Goal: Information Seeking & Learning: Learn about a topic

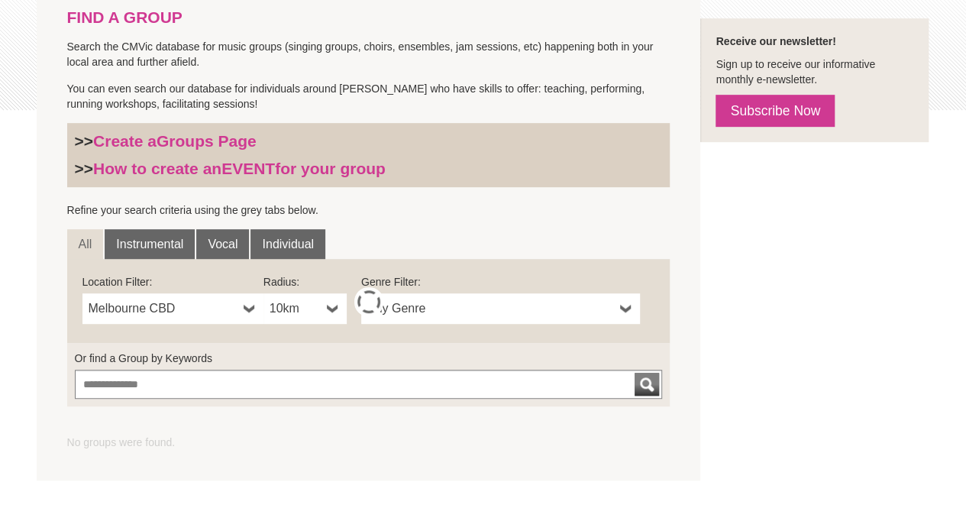
scroll to position [348, 0]
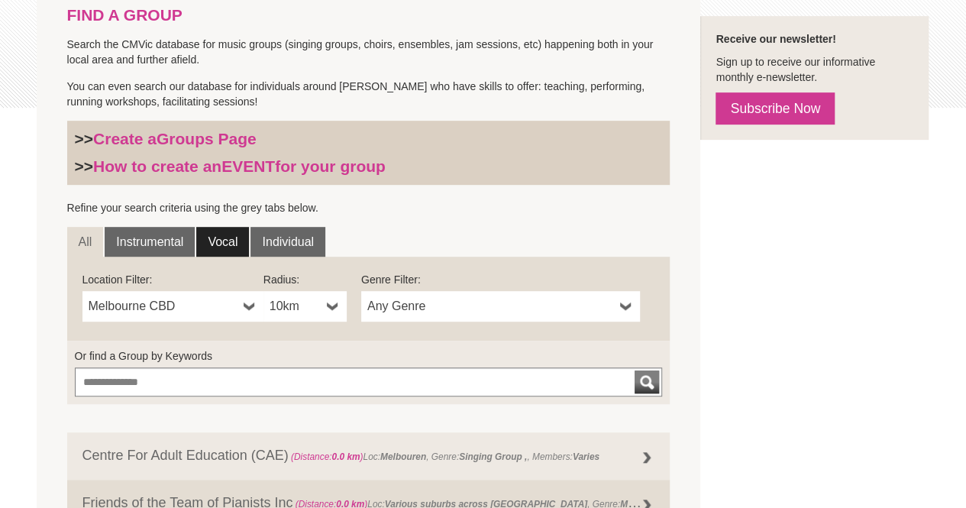
click at [226, 244] on link "Vocal" at bounding box center [222, 242] width 53 height 31
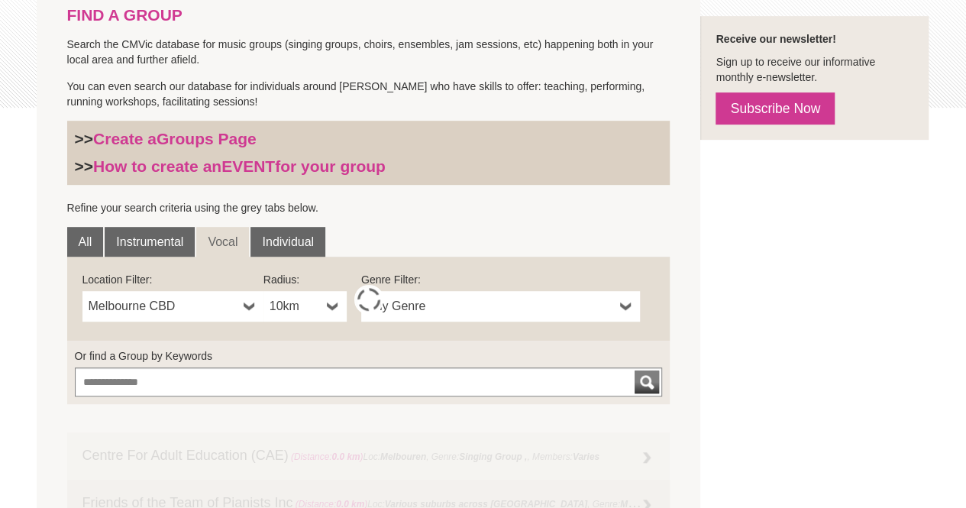
click at [249, 311] on b at bounding box center [250, 306] width 12 height 31
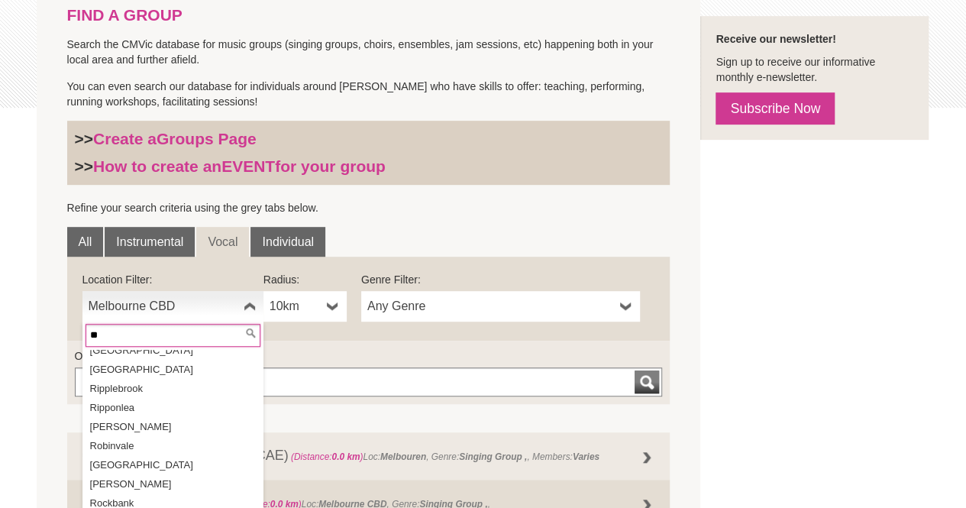
scroll to position [0, 0]
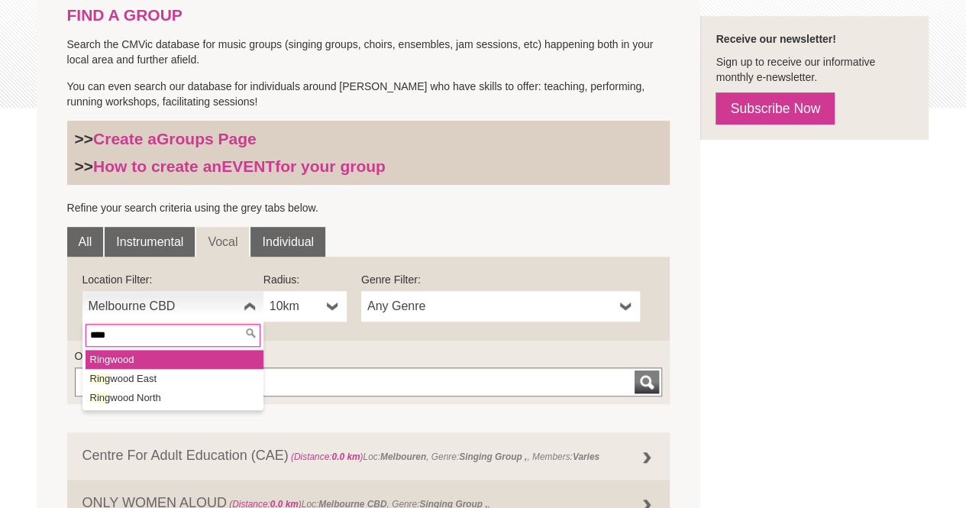
type input "****"
click at [172, 361] on li "Ring wood" at bounding box center [175, 359] width 178 height 19
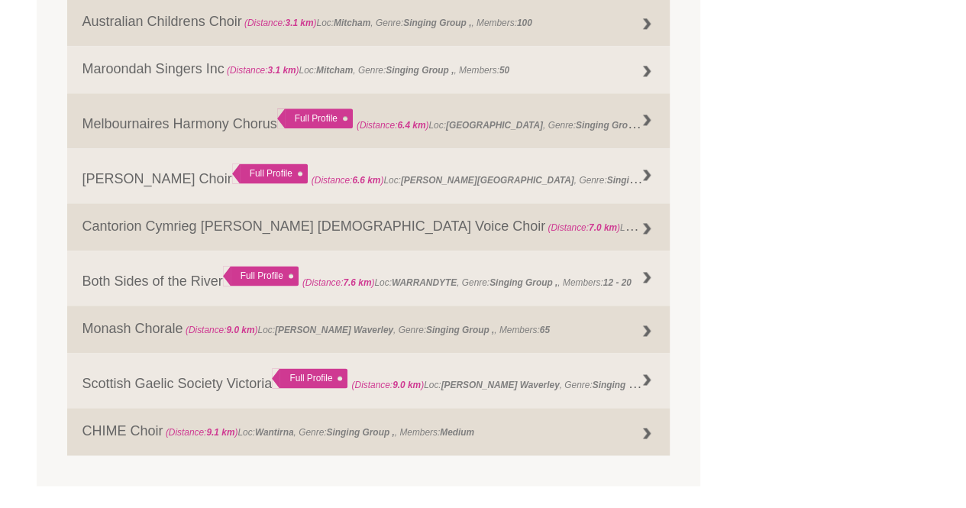
scroll to position [934, 0]
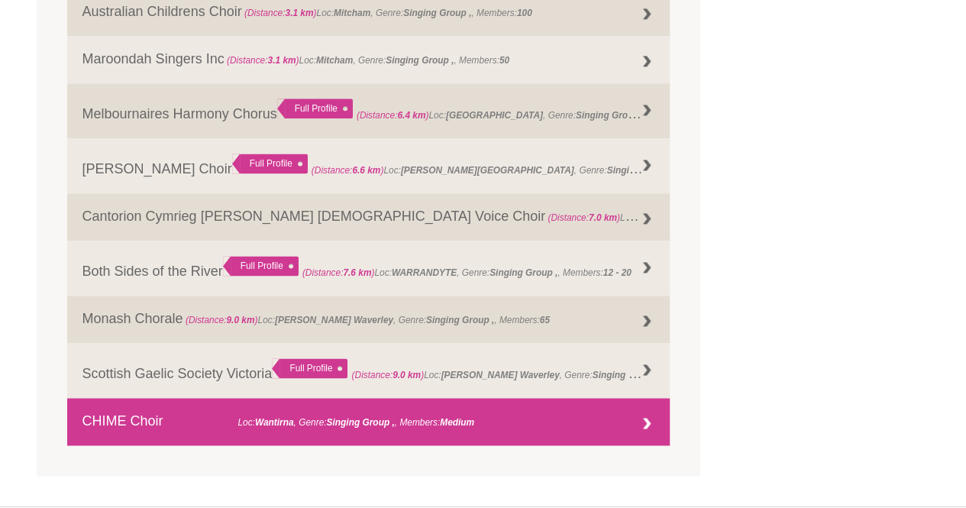
click at [649, 429] on div at bounding box center [647, 424] width 31 height 31
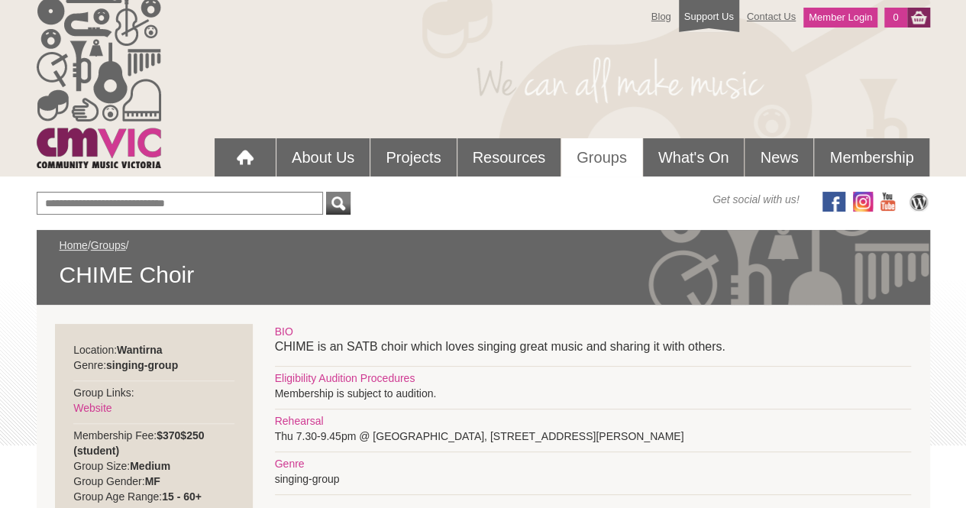
scroll to position [46, 0]
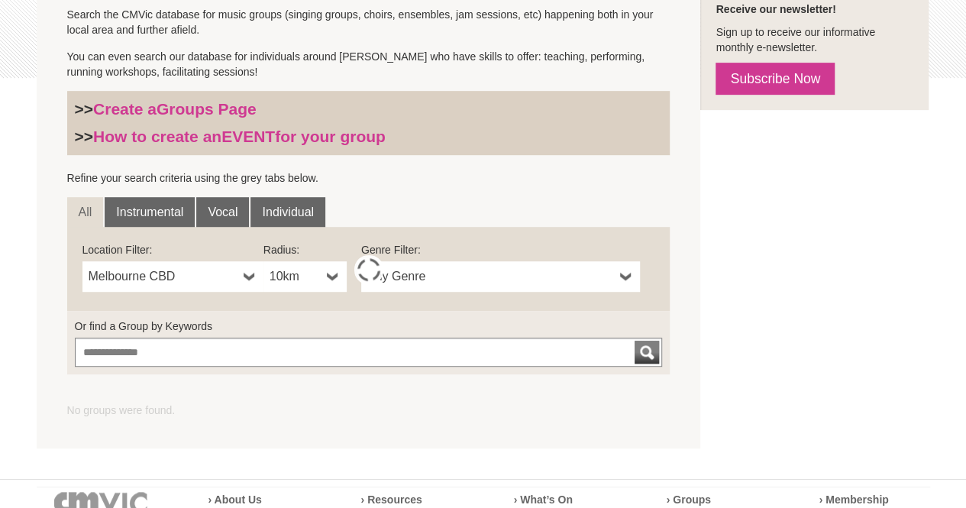
scroll to position [361, 0]
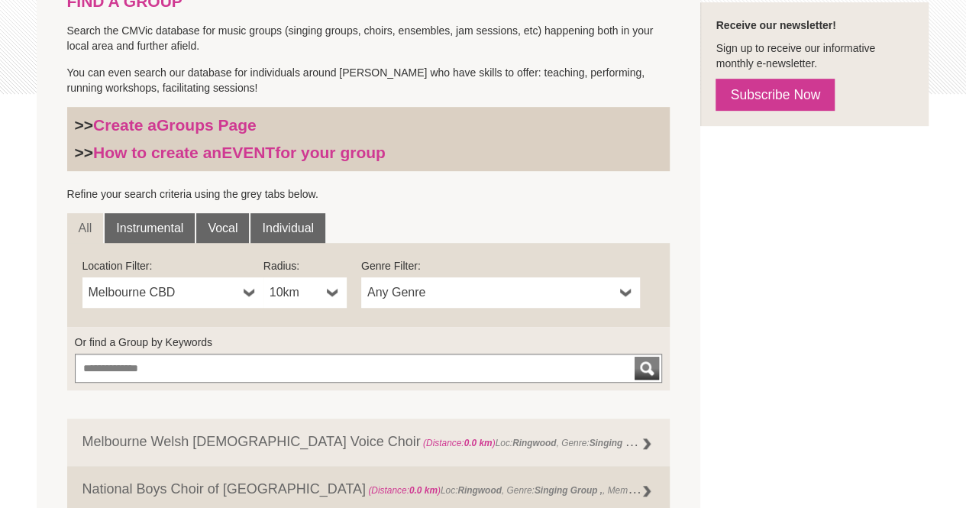
click at [163, 284] on span "Melbourne CBD" at bounding box center [163, 292] width 149 height 18
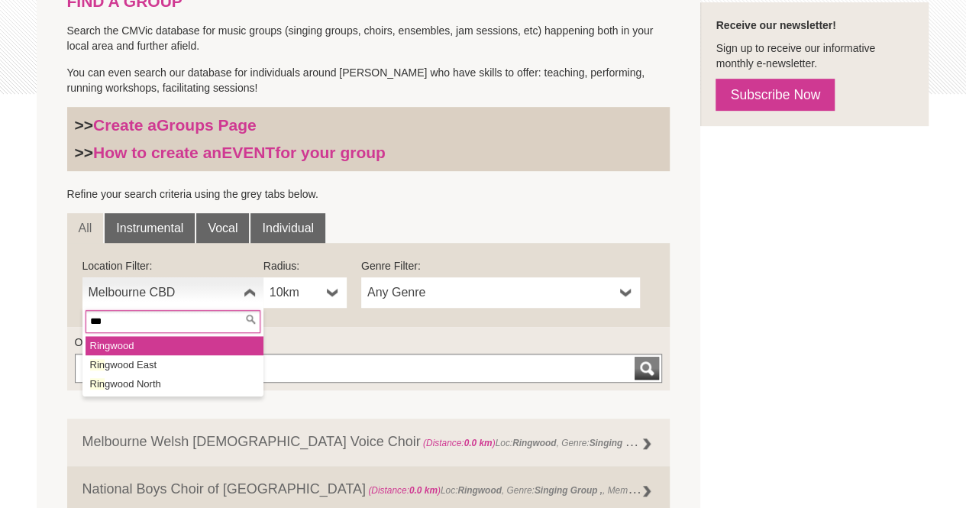
type input "***"
click at [163, 345] on li "Rin gwood" at bounding box center [175, 345] width 178 height 19
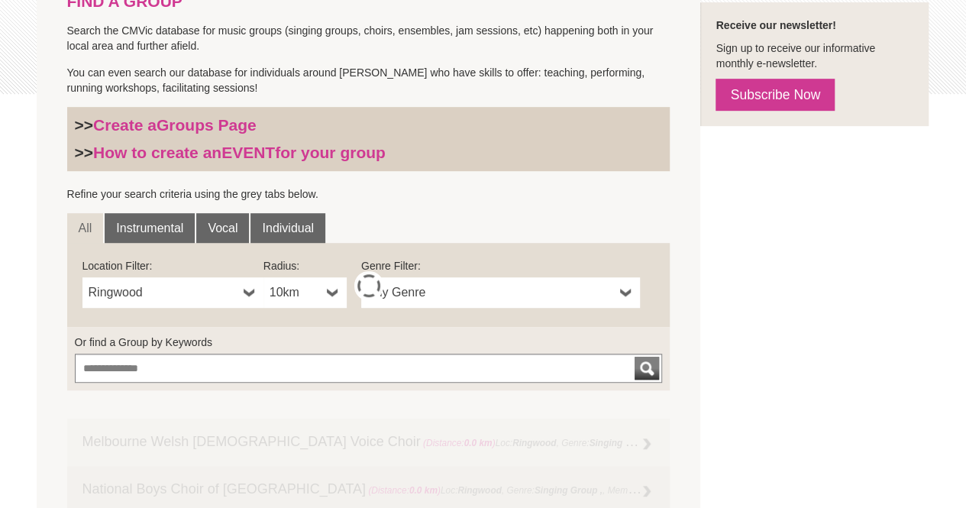
click at [335, 291] on b at bounding box center [333, 292] width 12 height 31
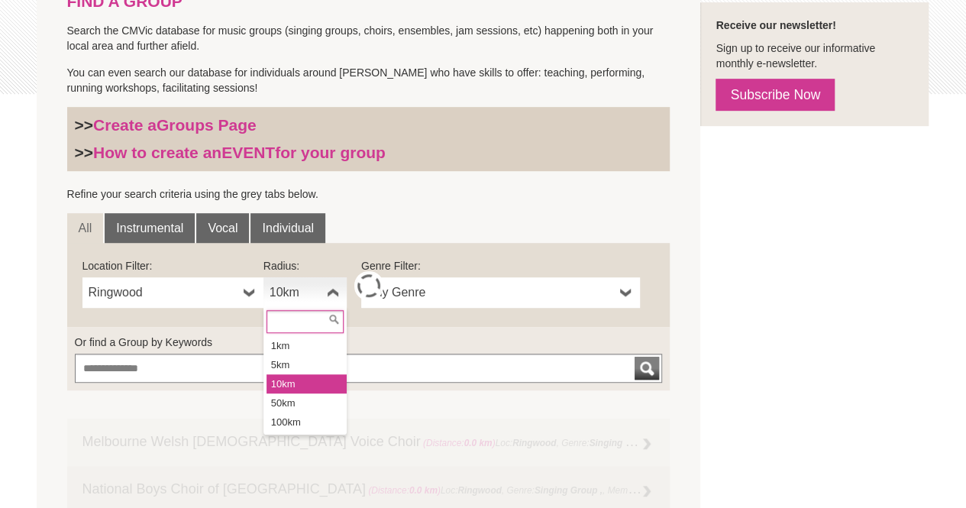
click at [305, 389] on li "10km" at bounding box center [307, 383] width 80 height 19
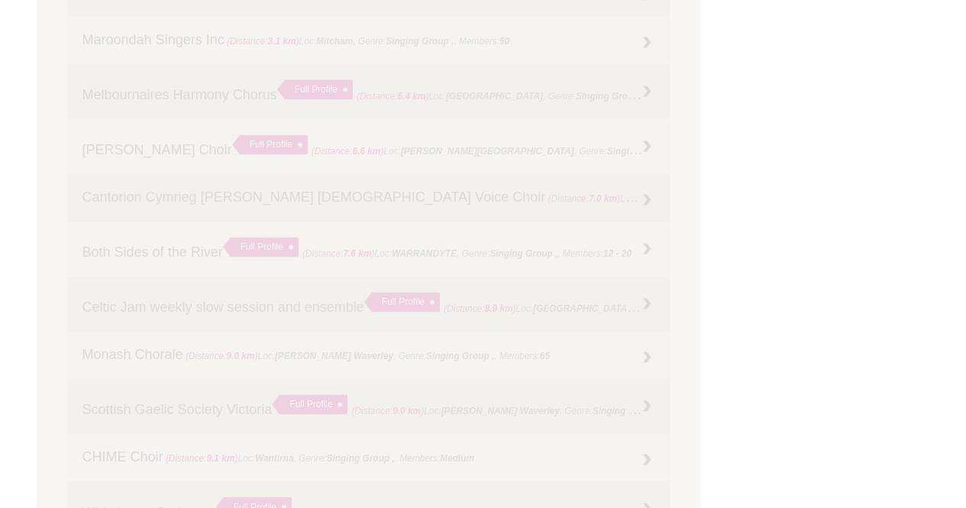
scroll to position [933, 0]
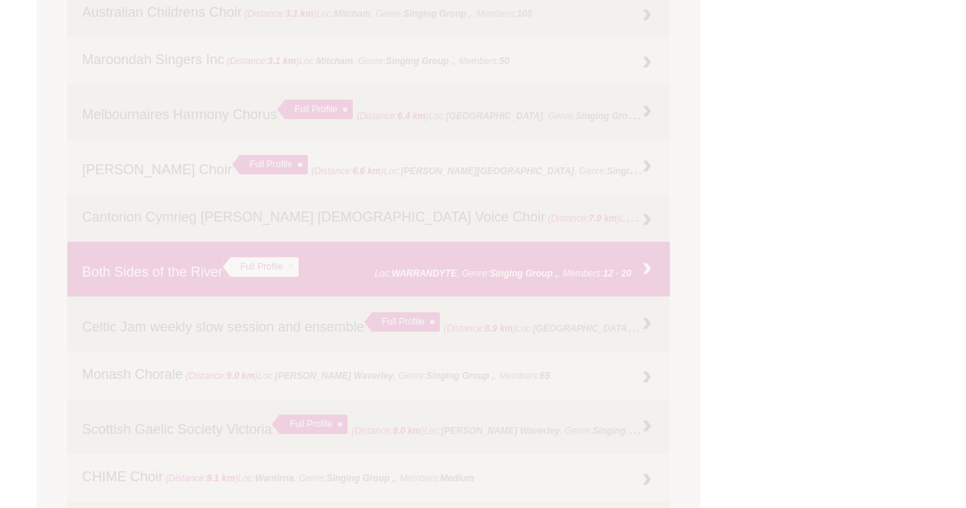
click at [351, 268] on strong "7.6 km" at bounding box center [357, 273] width 28 height 11
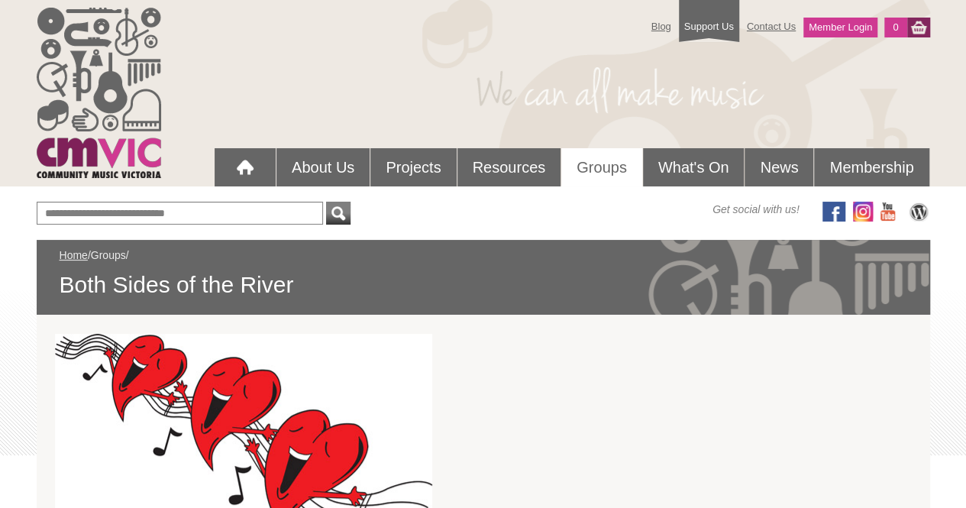
click at [112, 251] on link "Groups" at bounding box center [108, 255] width 35 height 12
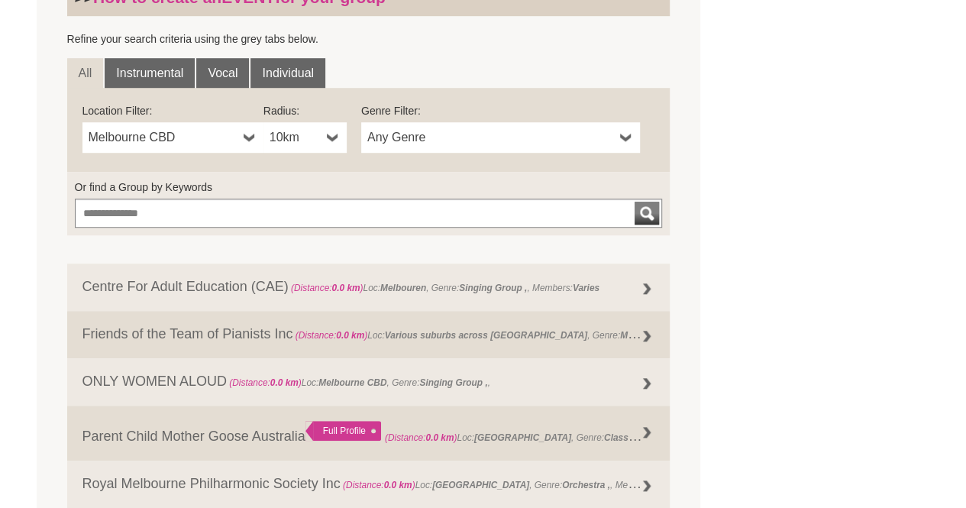
scroll to position [513, 0]
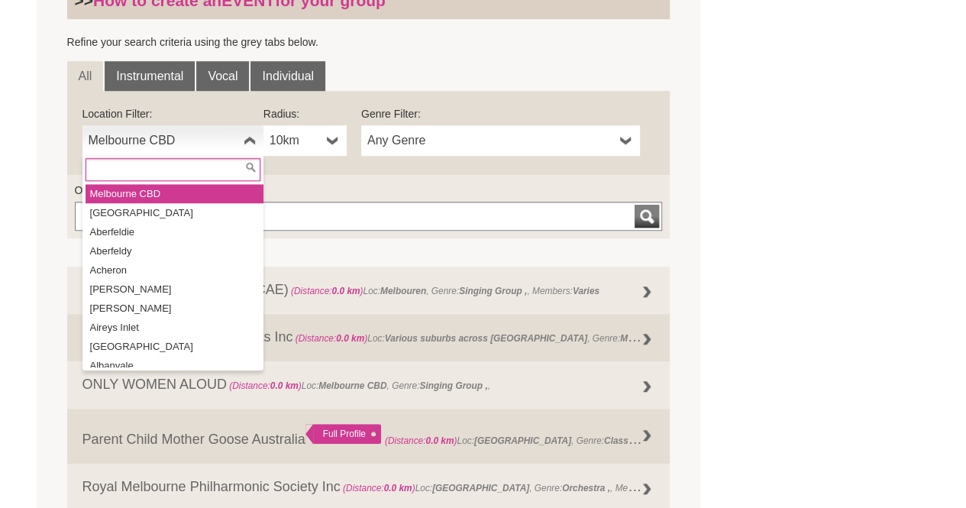
click at [151, 135] on span "Melbourne CBD" at bounding box center [163, 140] width 149 height 18
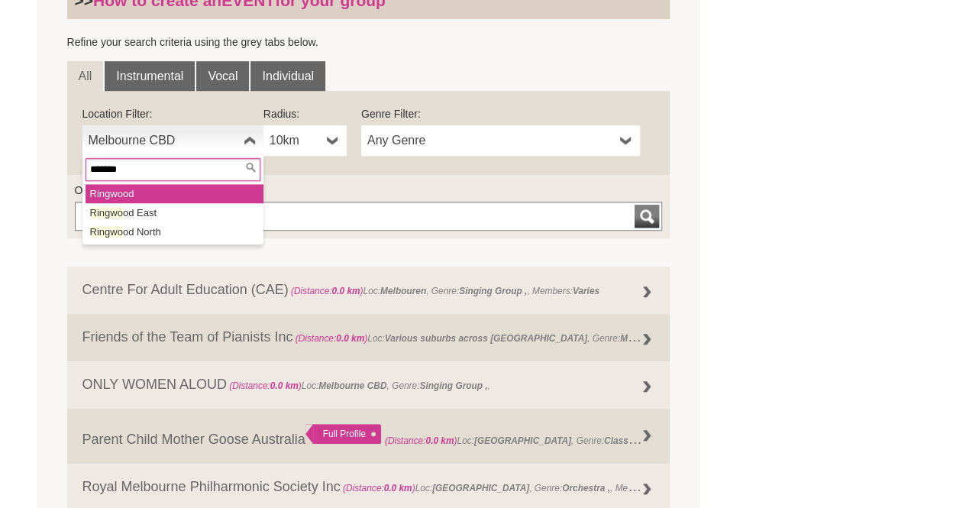
type input "********"
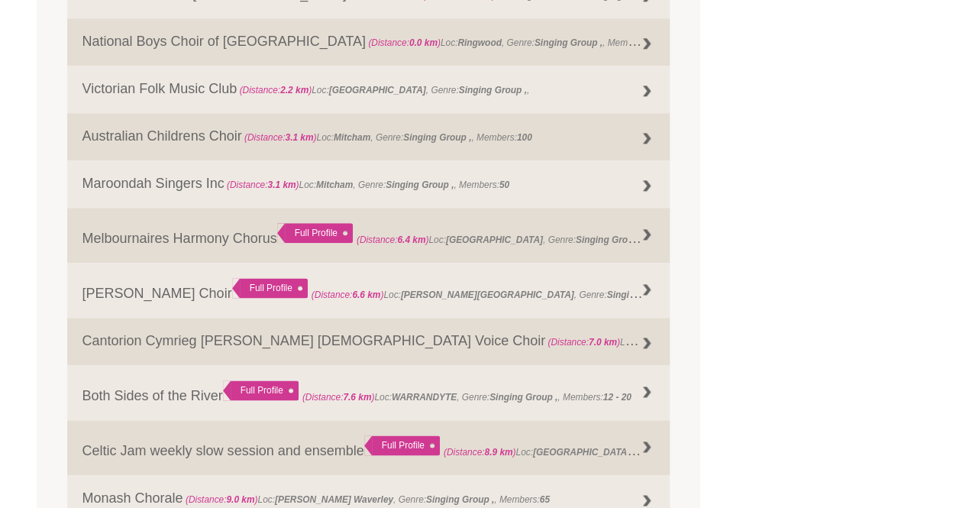
scroll to position [811, 0]
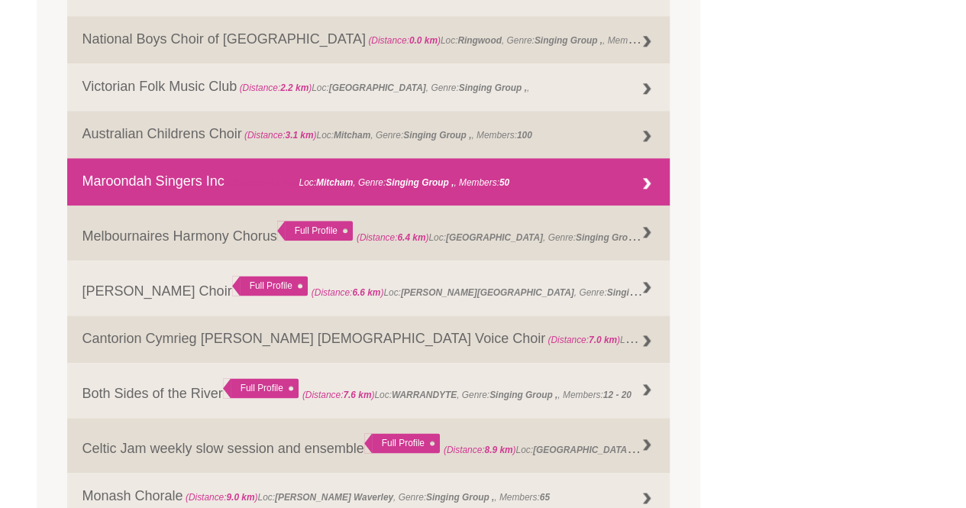
click at [329, 172] on link "Maroondah Singers Inc (Distance: 3.1 km ) Loc: Mitcham , Genre: Singing Group ,…" at bounding box center [369, 181] width 604 height 47
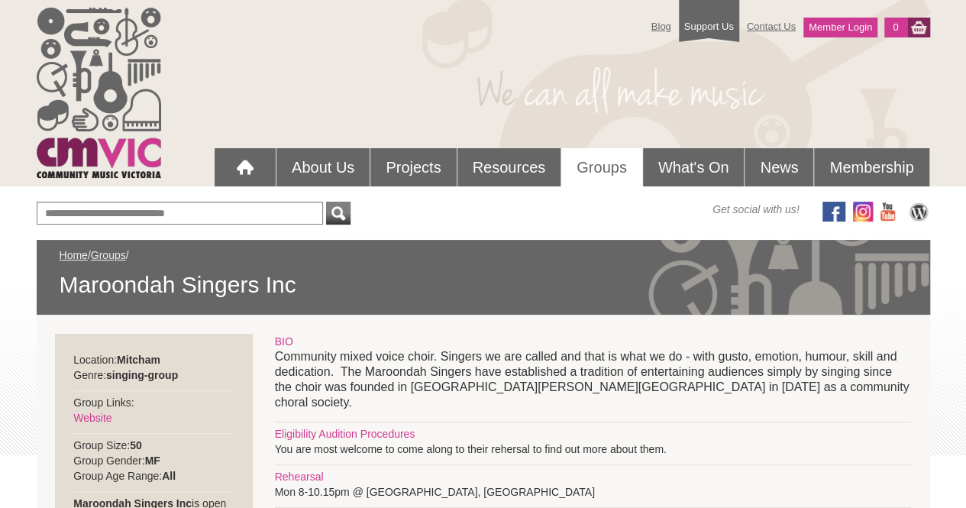
scroll to position [92, 0]
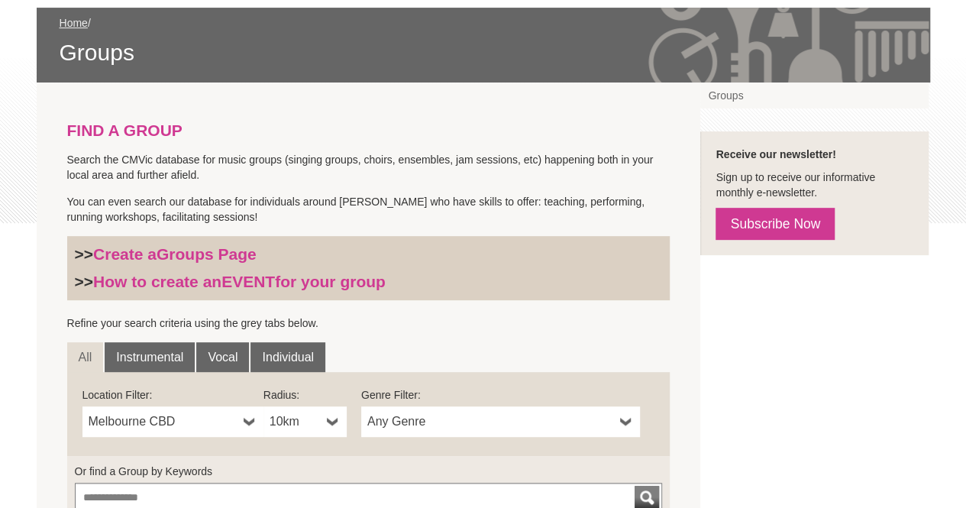
scroll to position [240, 0]
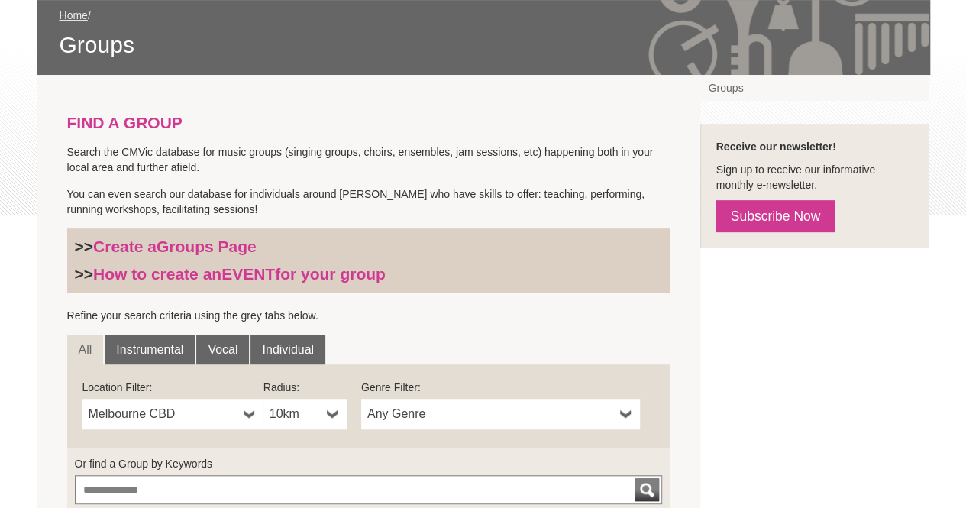
click at [199, 413] on span "Melbourne CBD" at bounding box center [163, 414] width 149 height 18
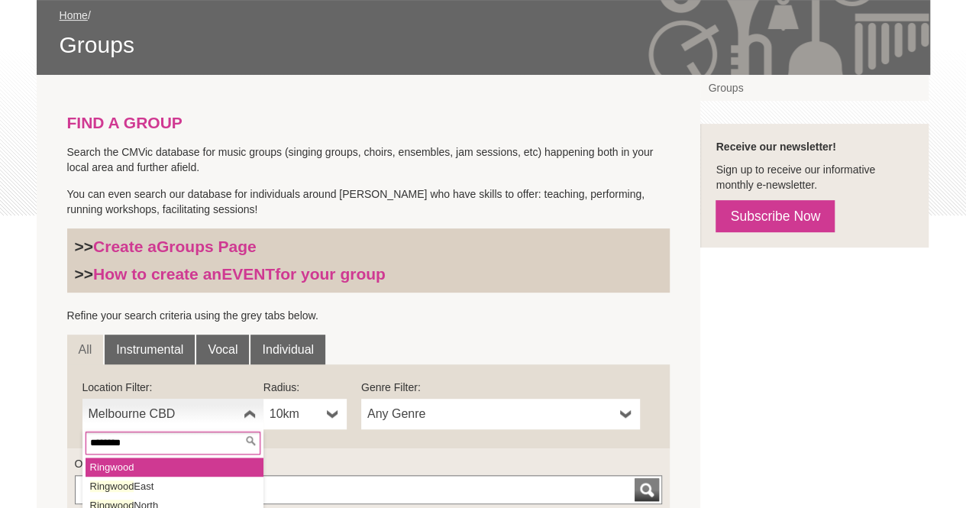
type input "********"
click at [177, 471] on li "Ringwood" at bounding box center [175, 467] width 178 height 19
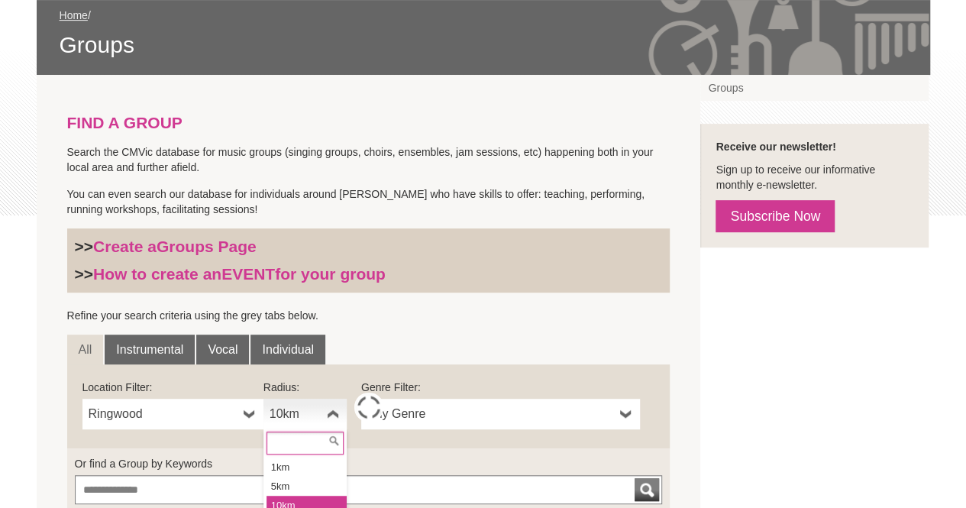
click at [335, 413] on b at bounding box center [333, 414] width 12 height 31
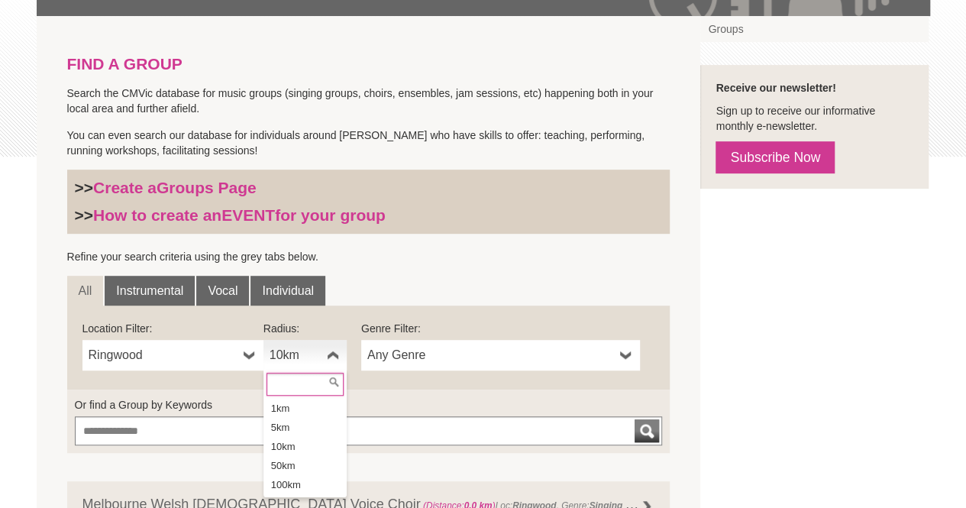
scroll to position [381, 0]
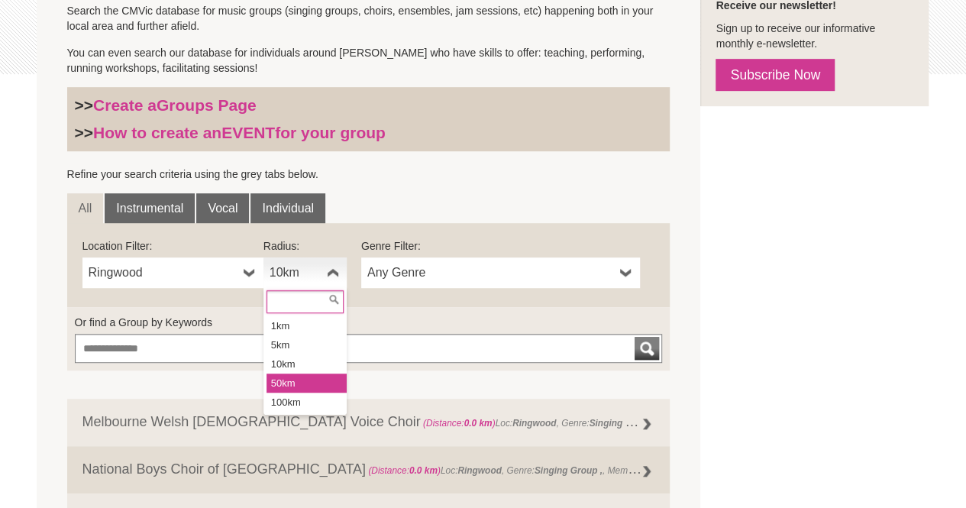
click at [287, 384] on li "50km" at bounding box center [307, 383] width 80 height 19
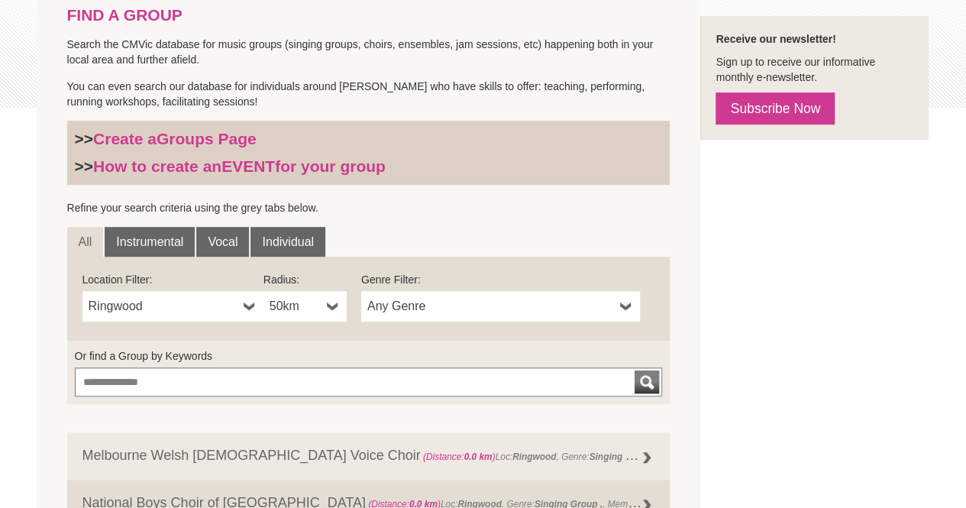
scroll to position [354, 0]
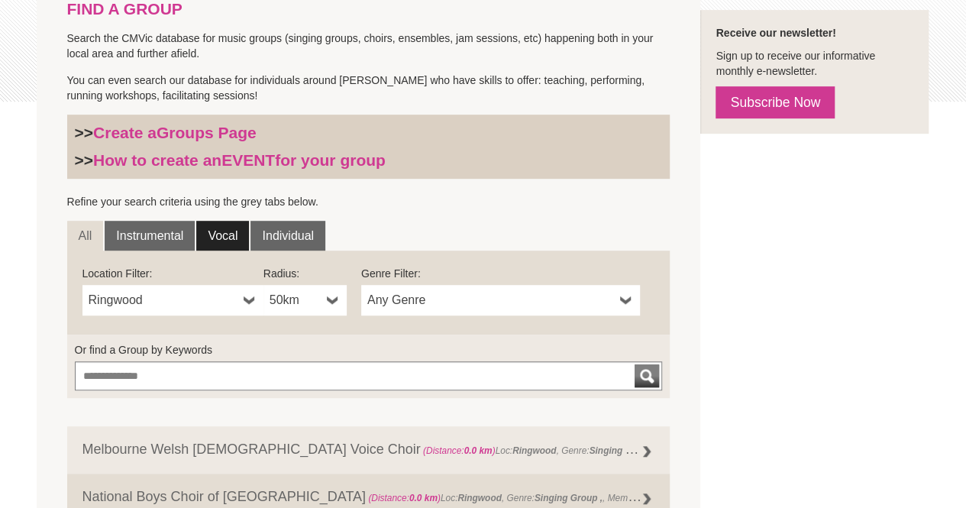
click at [226, 242] on link "Vocal" at bounding box center [222, 236] width 53 height 31
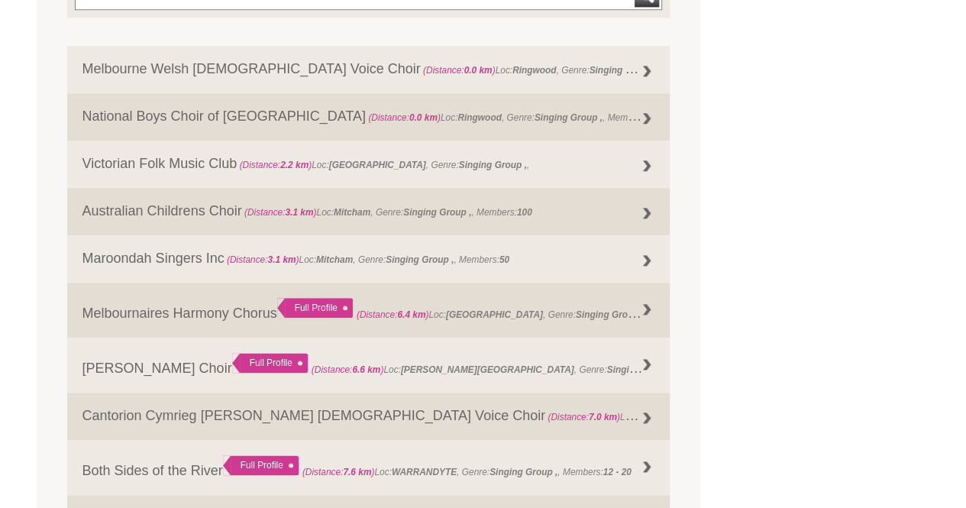
scroll to position [723, 0]
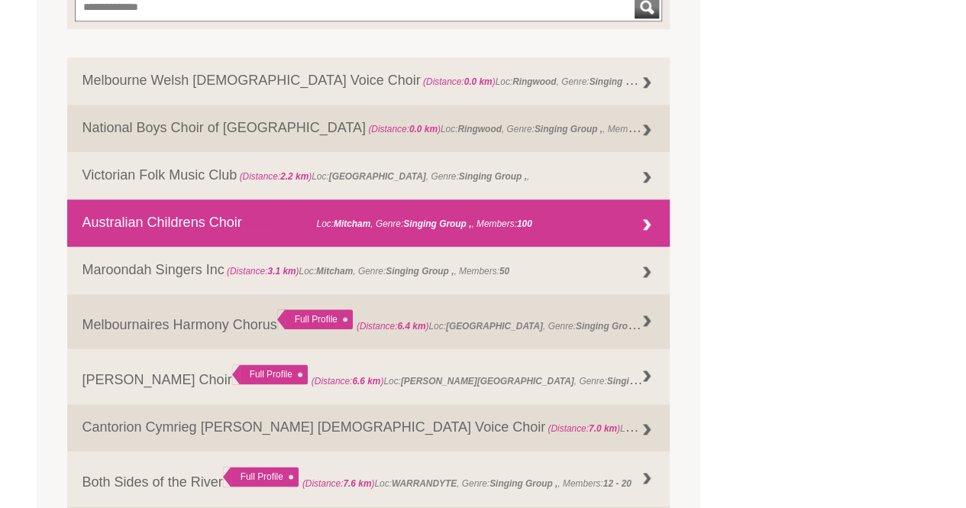
click at [429, 224] on strong "Singing Group ," at bounding box center [437, 223] width 68 height 11
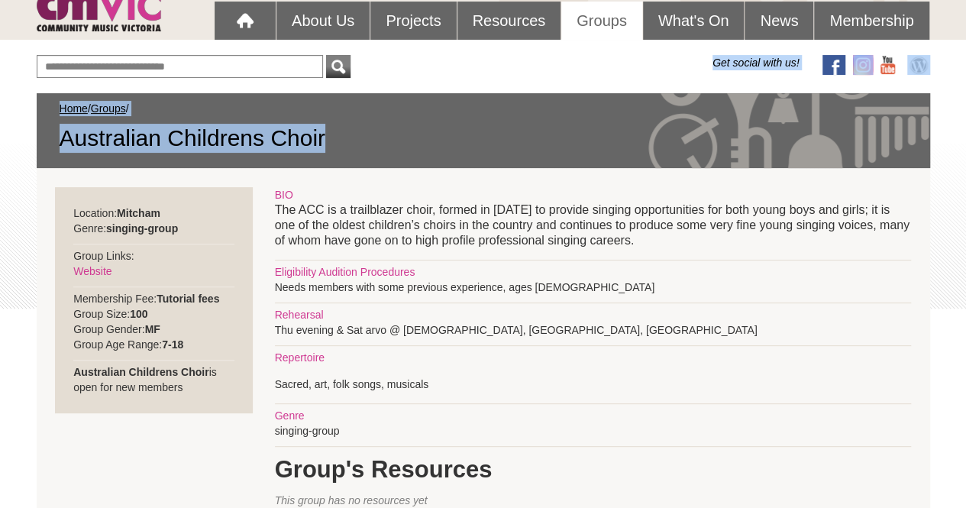
scroll to position [128, 0]
